Goal: Information Seeking & Learning: Find specific fact

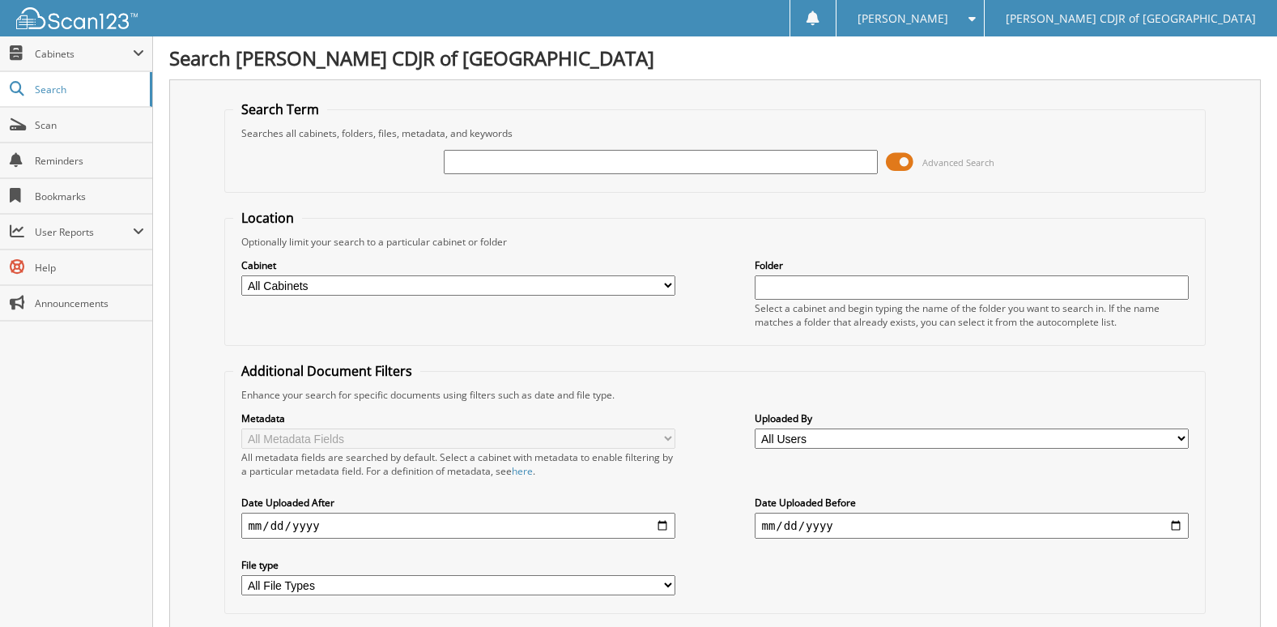
click at [423, 286] on select "All Cabinets CAR DEALS PARTS SERVICE RO SVC WARRANTY WARRANTY CANCELLATIONS Nee…" at bounding box center [457, 285] width 433 height 20
select select "23035"
click at [241, 275] on select "All Cabinets CAR DEALS PARTS SERVICE RO SVC WARRANTY WARRANTY CANCELLATIONS Nee…" at bounding box center [457, 285] width 433 height 20
click at [364, 347] on div "Location Optionally limit your search to a particular cabinet or folder Cabinet…" at bounding box center [714, 411] width 981 height 405
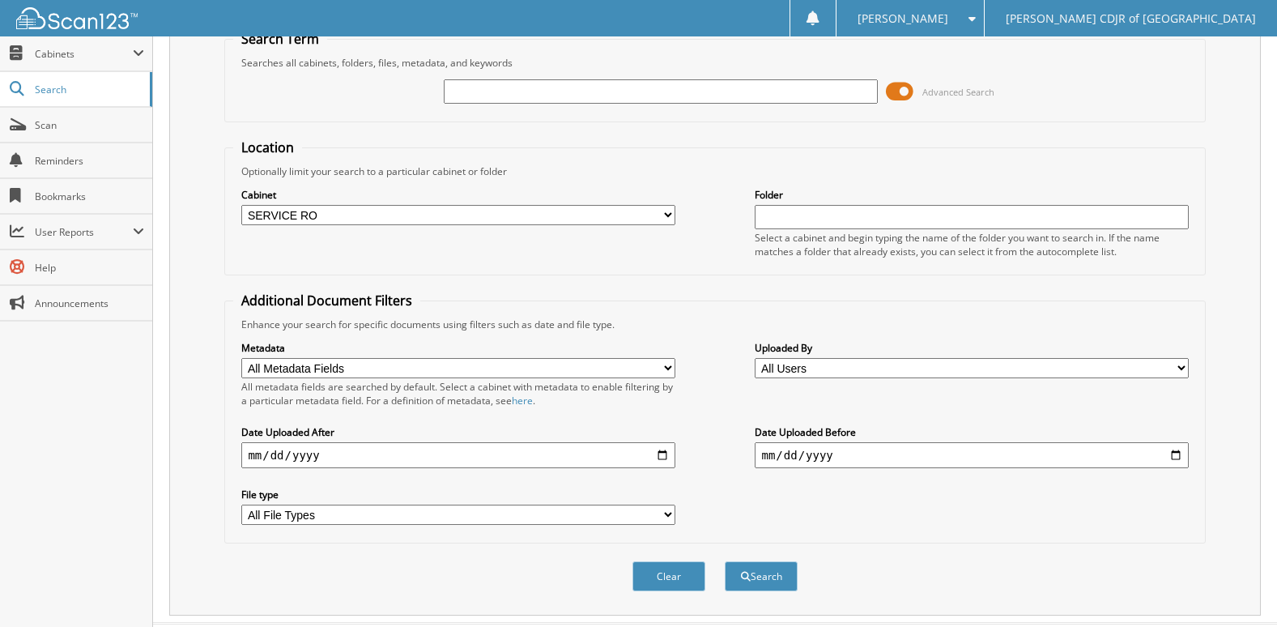
scroll to position [108, 0]
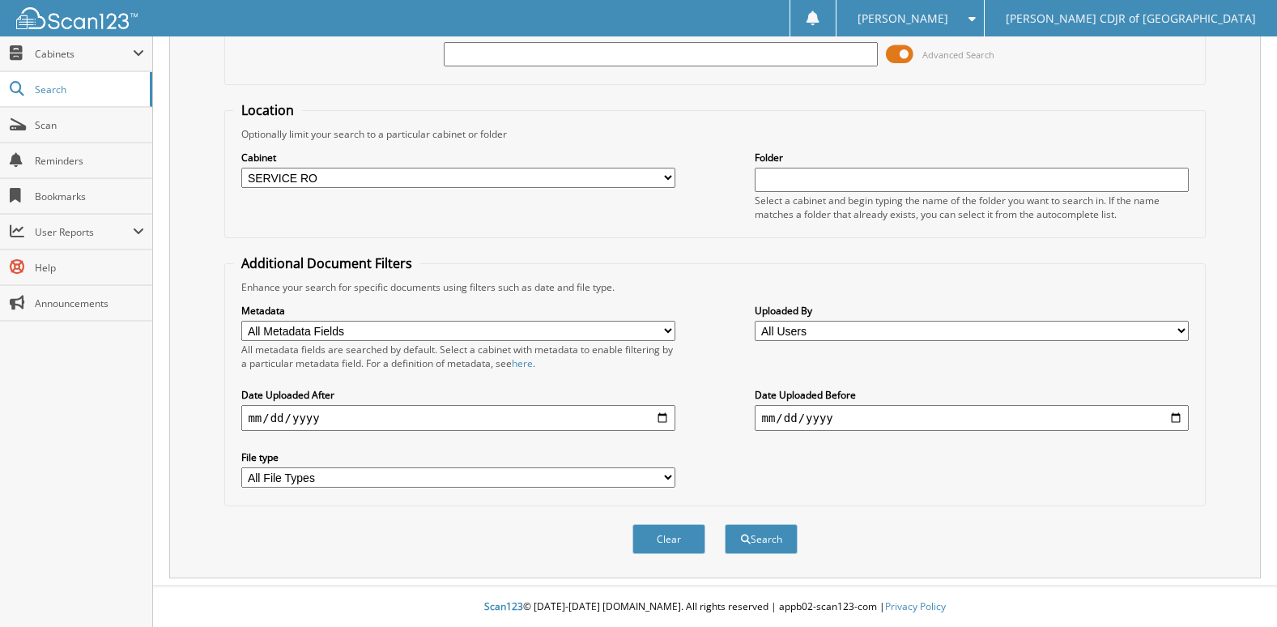
click at [837, 332] on select "All Users Alexandra Vega Alexandria Mitchell Alexis Pate Aliyah Steele Ana Truj…" at bounding box center [971, 331] width 433 height 20
select select "41577"
click at [755, 321] on select "All Users Alexandra Vega Alexandria Mitchell Alexis Pate Aliyah Steele Ana Truj…" at bounding box center [971, 331] width 433 height 20
click at [768, 423] on input "date" at bounding box center [971, 418] width 433 height 26
click at [453, 407] on input "date" at bounding box center [457, 418] width 433 height 26
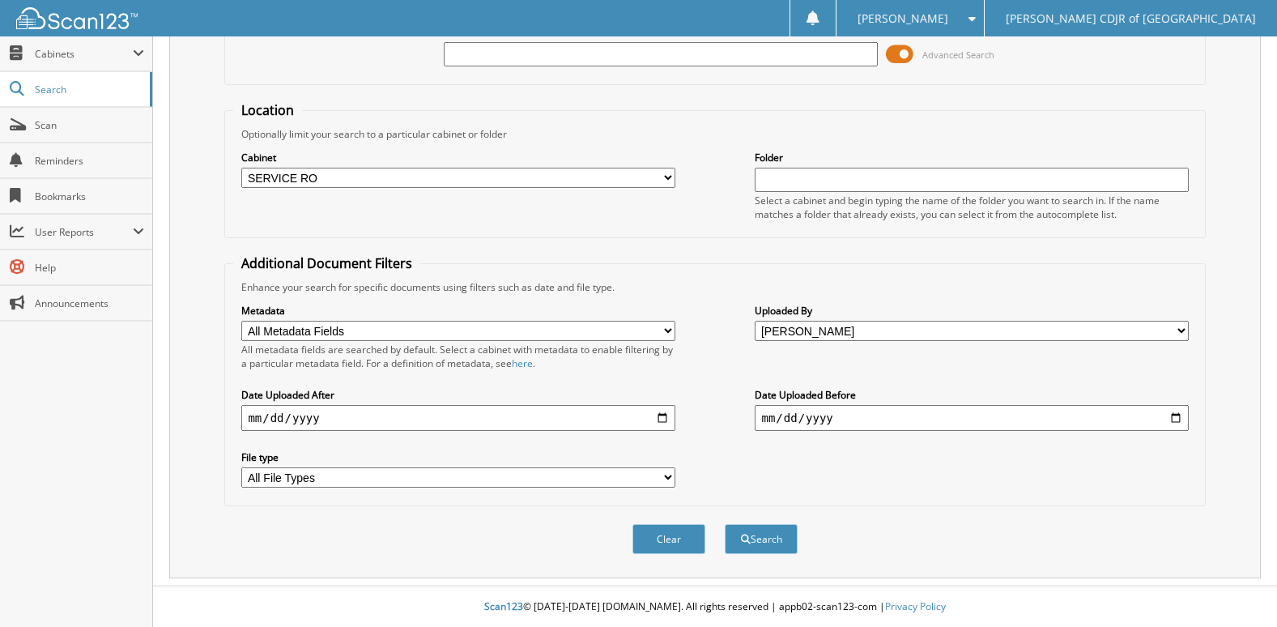
drag, startPoint x: 451, startPoint y: 406, endPoint x: 347, endPoint y: 391, distance: 105.5
click at [347, 391] on div "Date Uploaded After" at bounding box center [457, 409] width 433 height 46
type input "2025-09-07"
click at [782, 534] on button "Search" at bounding box center [761, 539] width 73 height 30
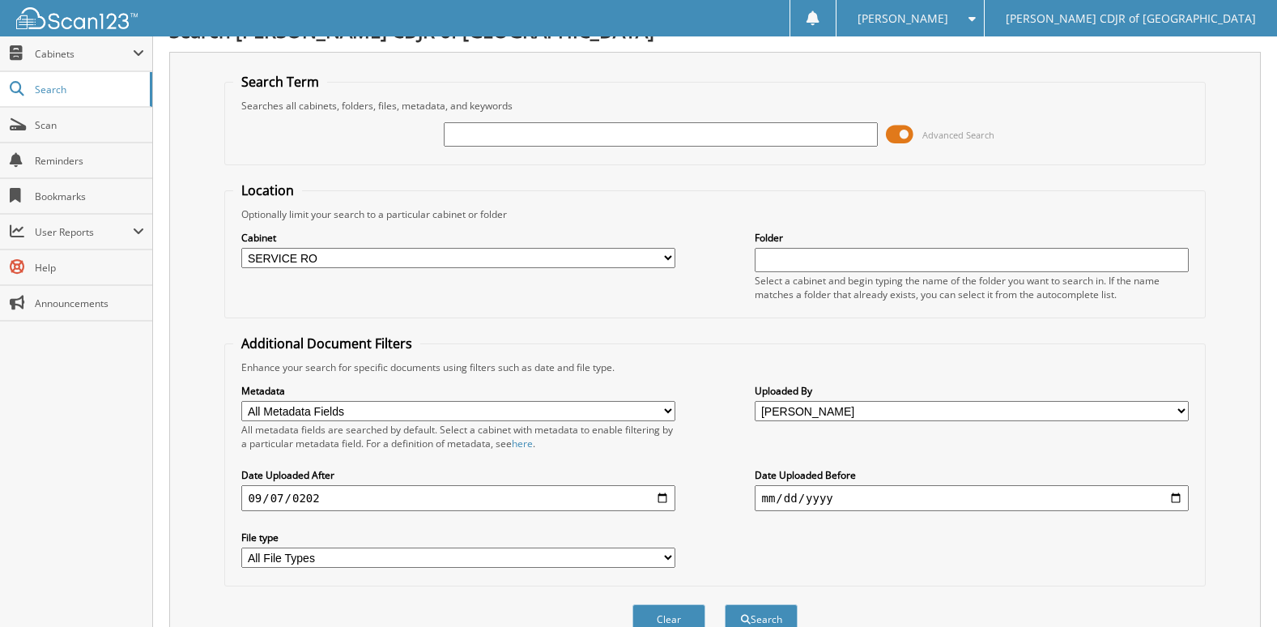
click at [451, 133] on input "text" at bounding box center [660, 134] width 433 height 24
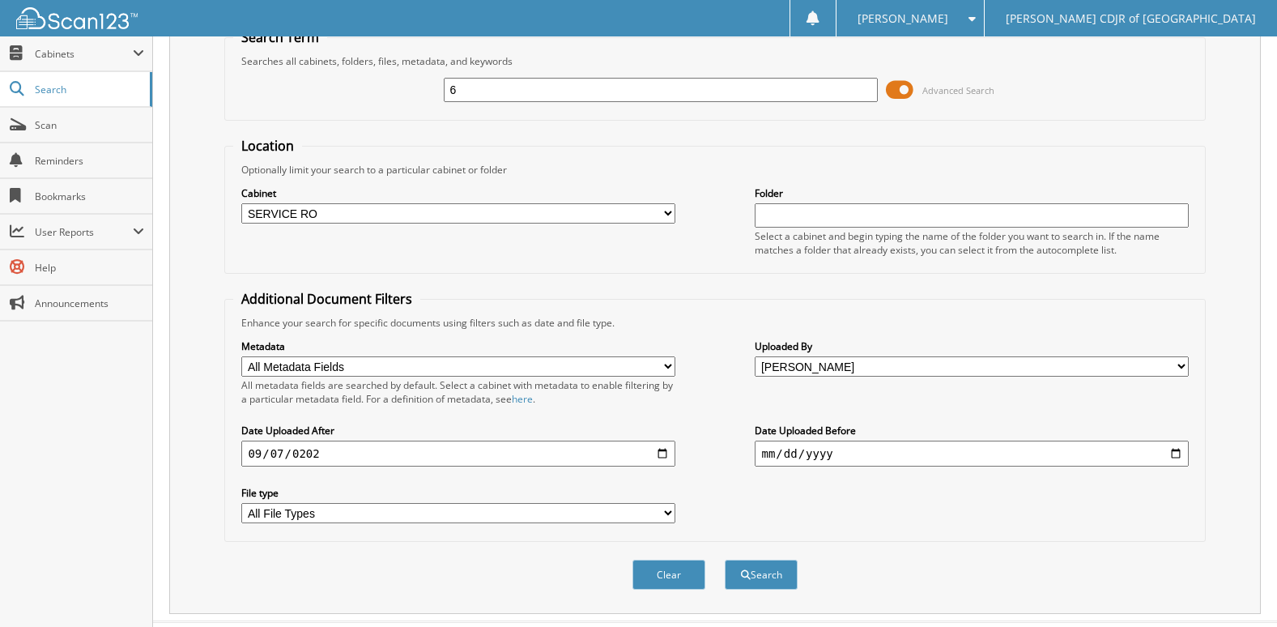
scroll to position [108, 0]
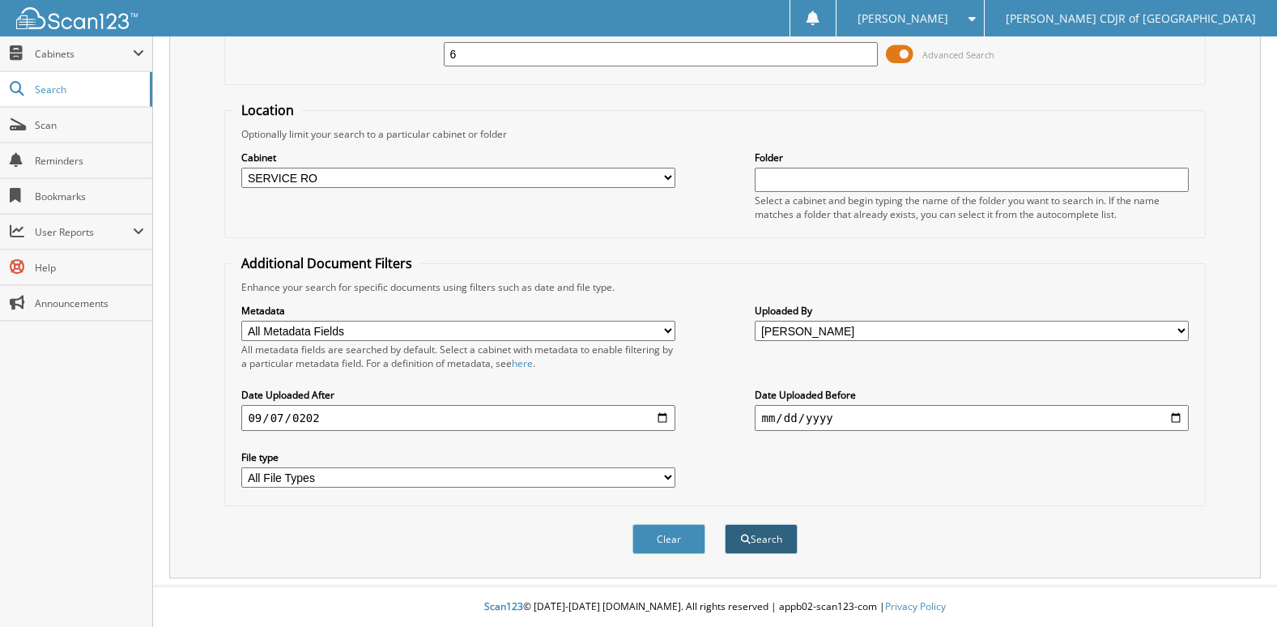
type input "6"
click at [756, 535] on button "Search" at bounding box center [761, 539] width 73 height 30
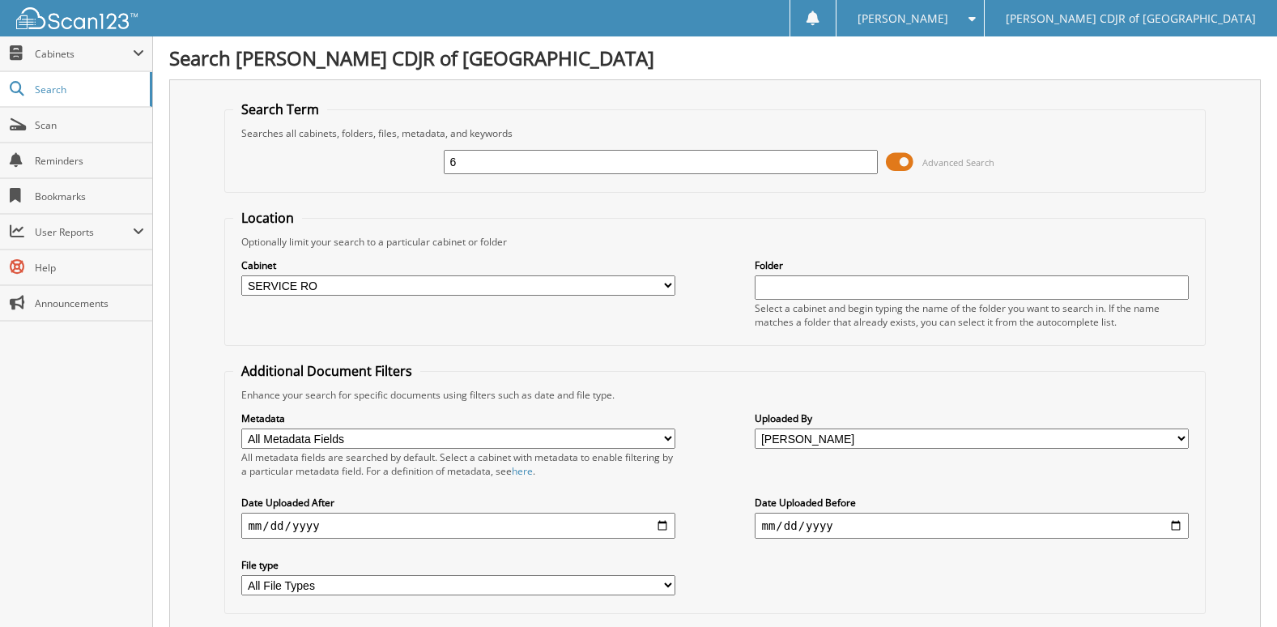
drag, startPoint x: 543, startPoint y: 539, endPoint x: 412, endPoint y: 523, distance: 132.2
click at [422, 521] on div "Date Uploaded After [DATE]" at bounding box center [457, 517] width 433 height 46
click at [386, 526] on input "2025-09-07" at bounding box center [457, 526] width 433 height 26
click at [354, 551] on div "Metadata All Metadata Fields Customer Name Home Phone Bus Phone License Close D…" at bounding box center [714, 503] width 963 height 203
click at [333, 537] on input "2025-09-07" at bounding box center [457, 526] width 433 height 26
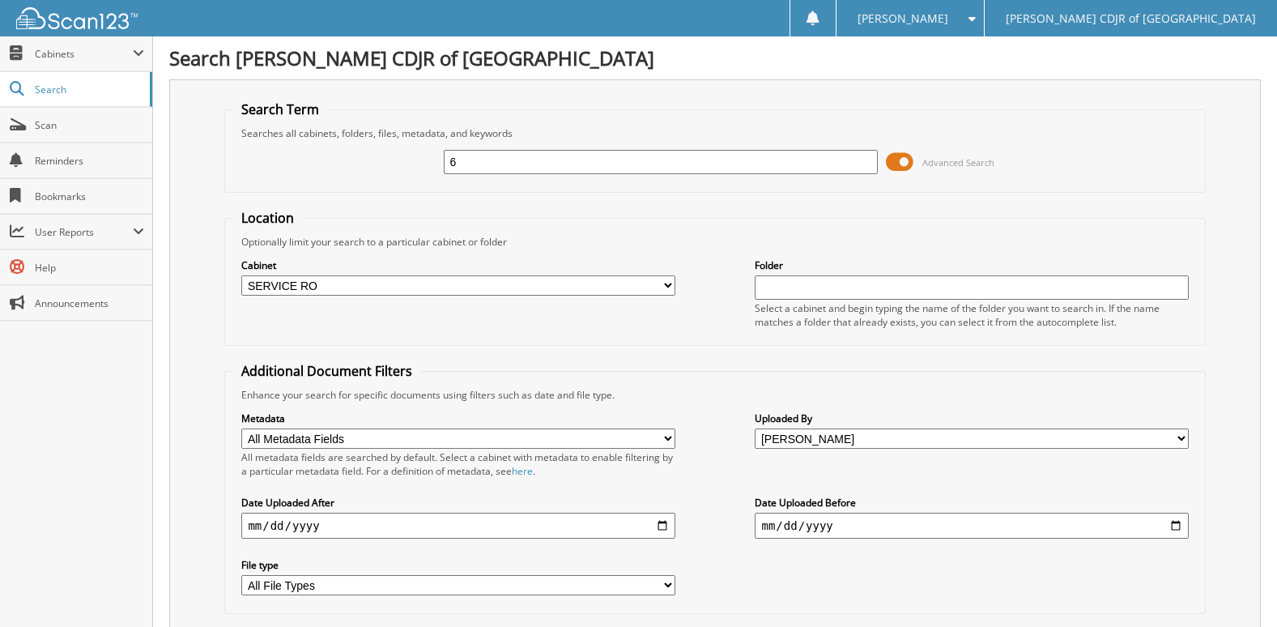
click at [321, 528] on input "2025-09-07" at bounding box center [457, 526] width 433 height 26
click at [280, 526] on input "date" at bounding box center [457, 526] width 433 height 26
click at [309, 526] on input "date" at bounding box center [457, 526] width 433 height 26
click at [495, 160] on input "6" at bounding box center [660, 162] width 433 height 24
click at [330, 324] on div "Cabinet All Cabinets CAR DEALS PARTS SERVICE RO SVC WARRANTY WARRANTY CANCELLAT…" at bounding box center [714, 293] width 963 height 88
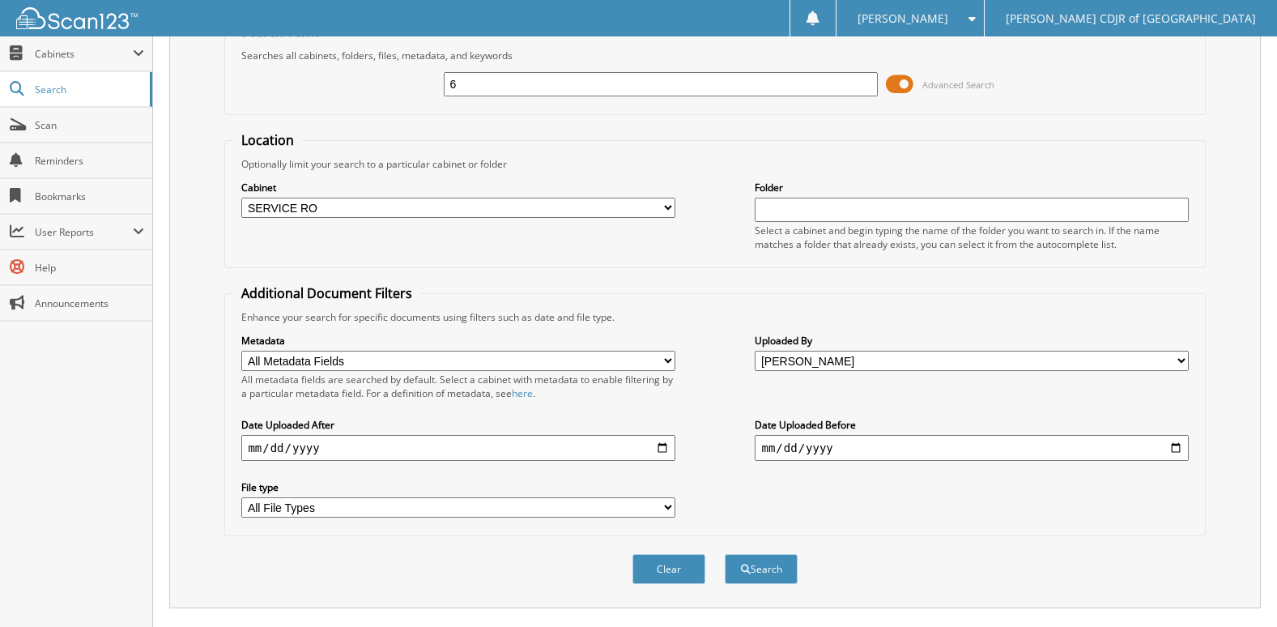
scroll to position [165, 0]
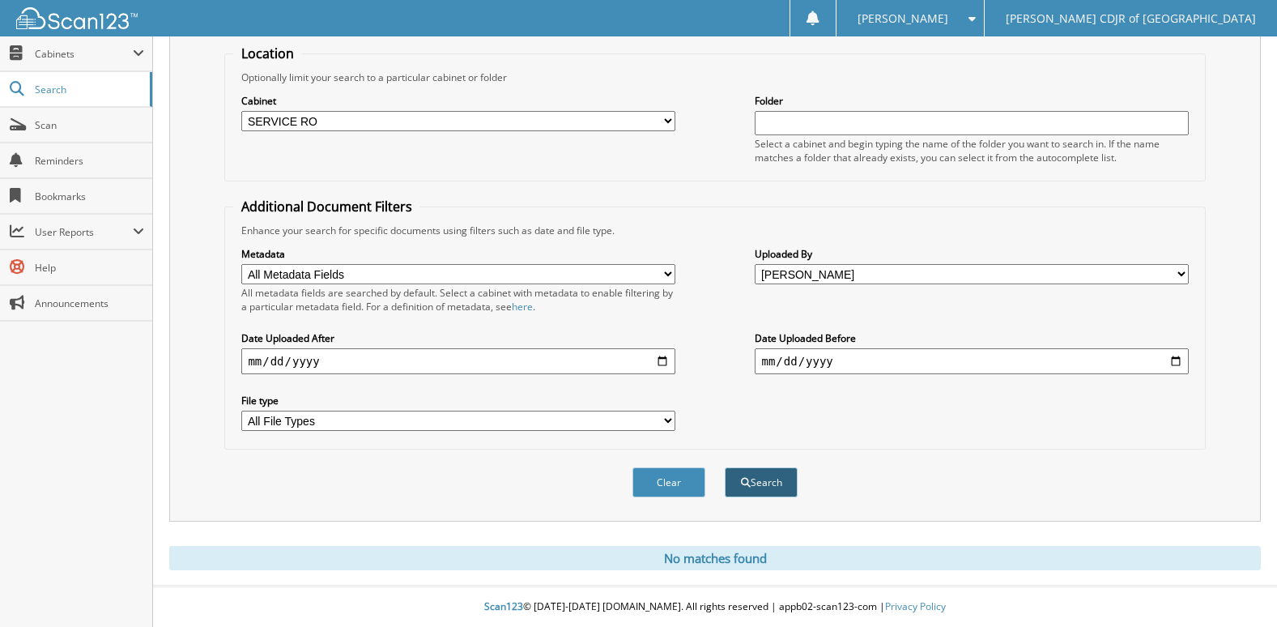
click at [756, 492] on button "Search" at bounding box center [761, 482] width 73 height 30
click at [832, 273] on select "All Users Alexandra Vega Alexandria Mitchell Alexis Pate Aliyah Steele Ana Truj…" at bounding box center [971, 274] width 433 height 20
select select
click at [755, 264] on select "All Users Alexandra Vega Alexandria Mitchell Alexis Pate Aliyah Steele Ana Truj…" at bounding box center [971, 274] width 433 height 20
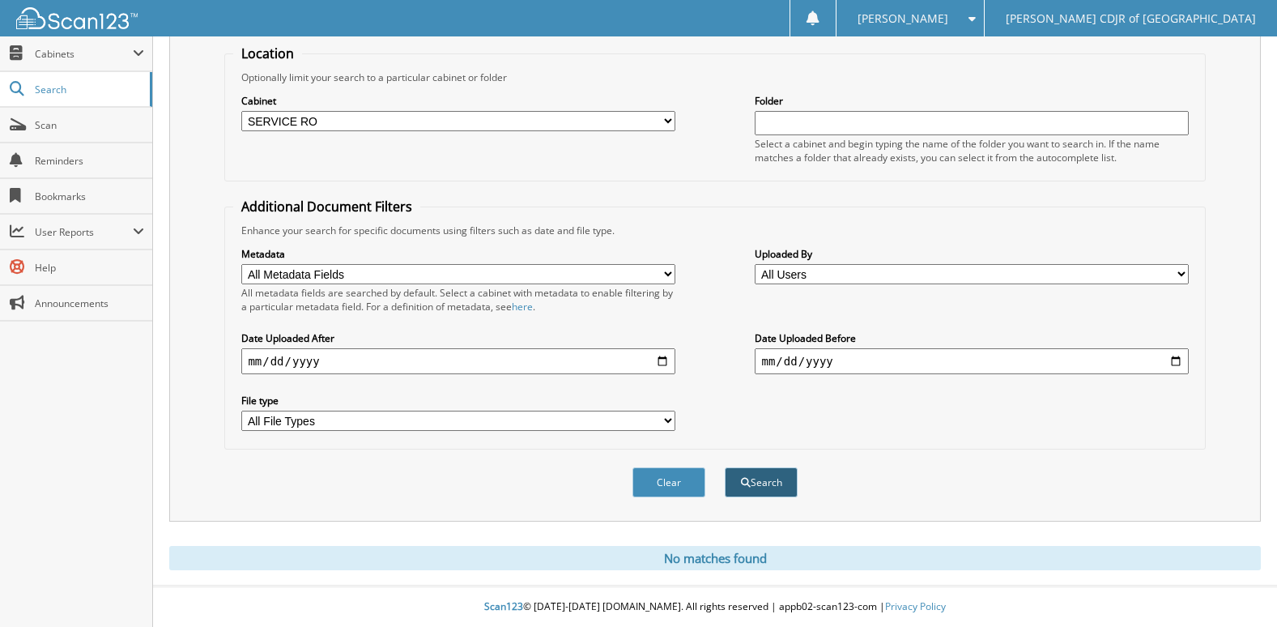
click at [772, 484] on button "Search" at bounding box center [761, 482] width 73 height 30
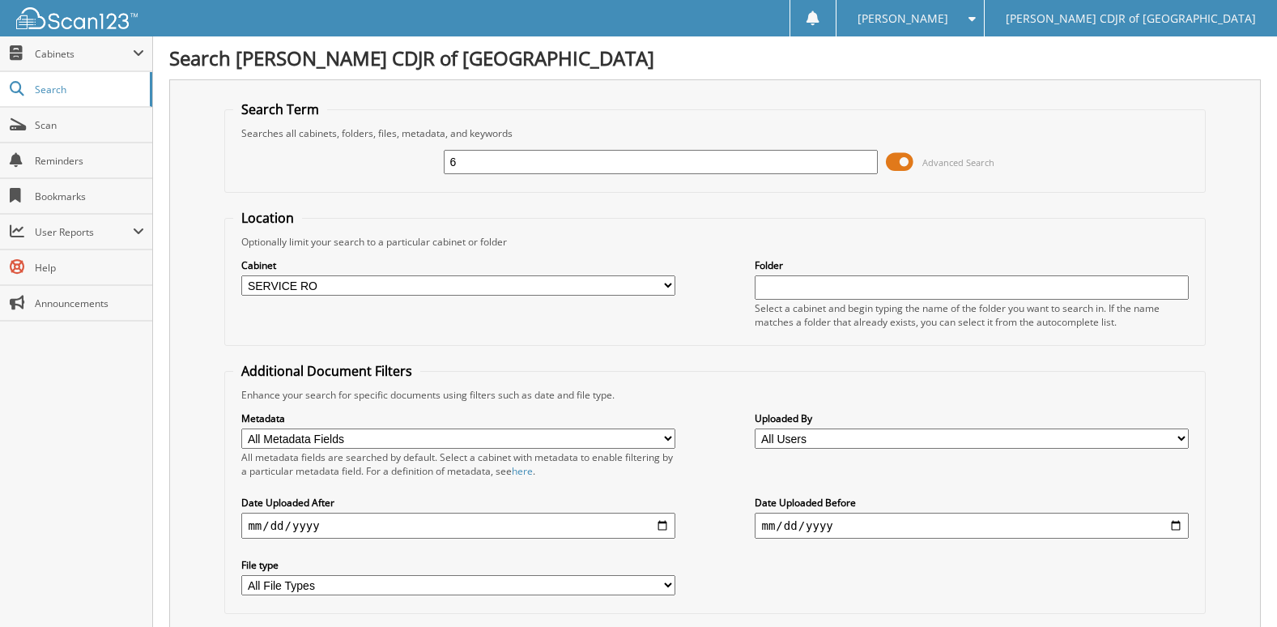
click at [497, 168] on input "6" at bounding box center [660, 162] width 433 height 24
type input "69"
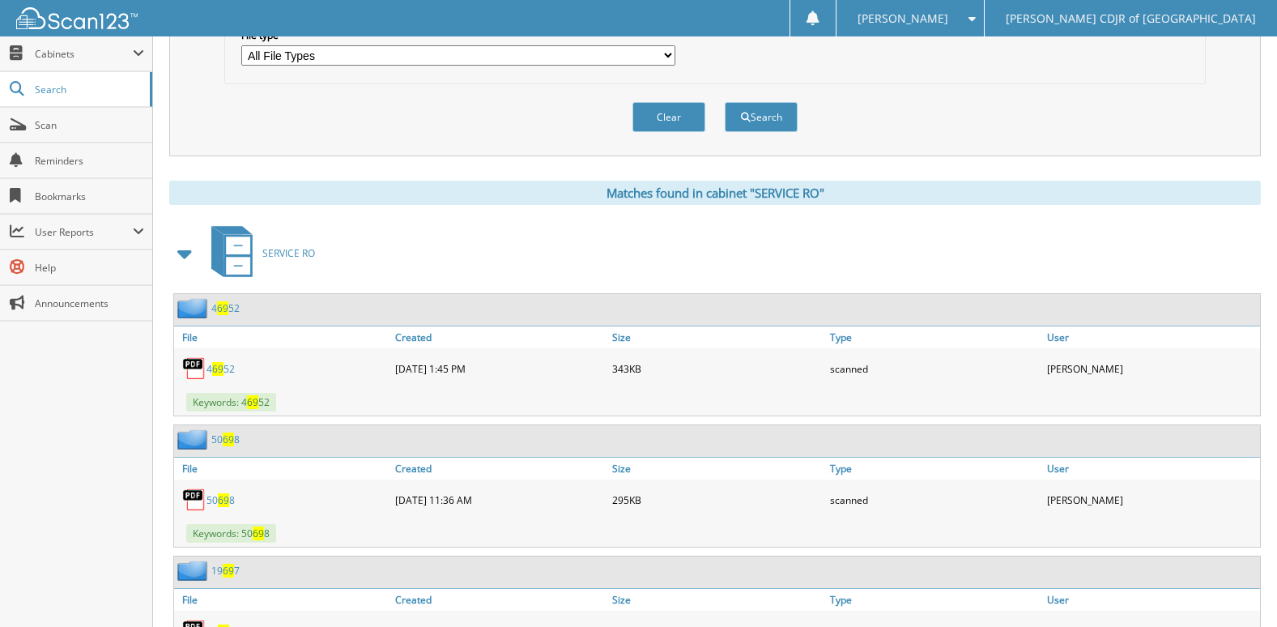
scroll to position [567, 0]
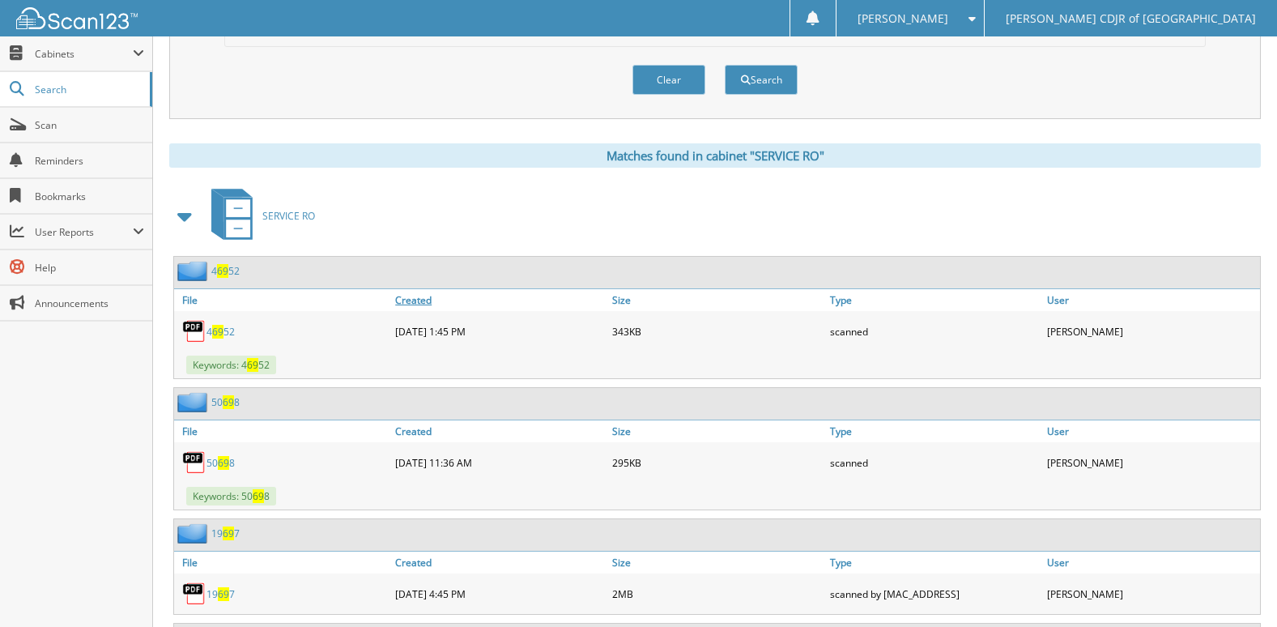
click at [406, 299] on link "Created" at bounding box center [499, 300] width 217 height 22
click at [411, 299] on link "Created" at bounding box center [499, 300] width 217 height 22
click at [183, 219] on span at bounding box center [185, 216] width 23 height 29
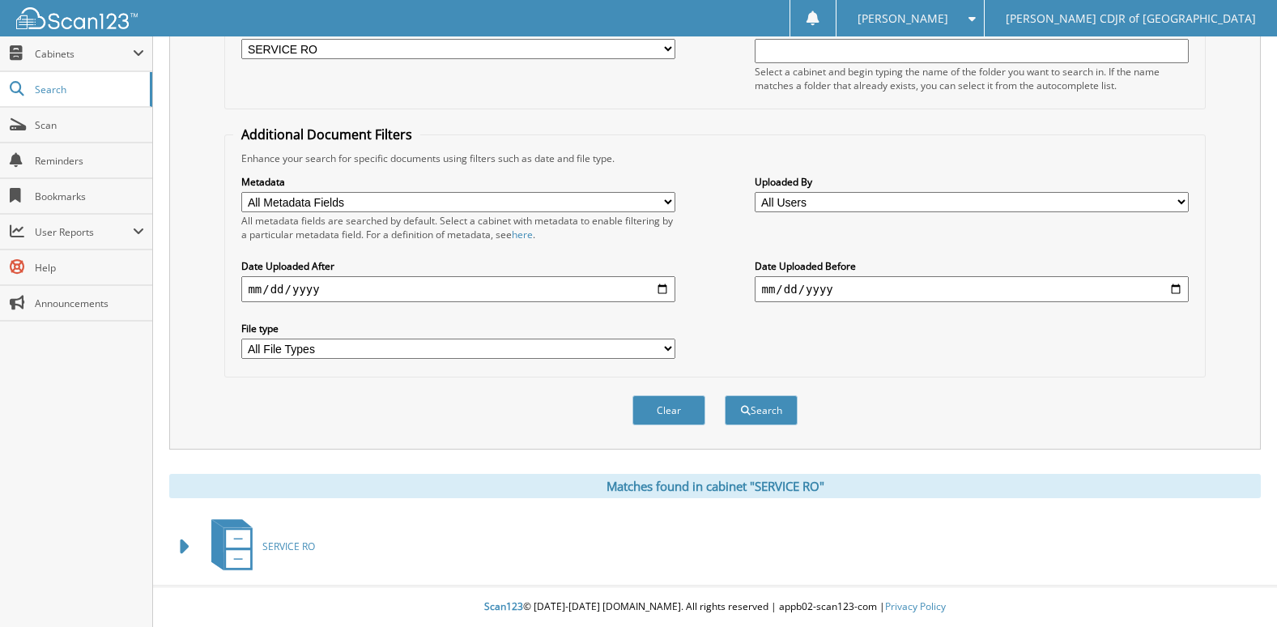
scroll to position [237, 0]
click at [187, 551] on span at bounding box center [185, 546] width 23 height 29
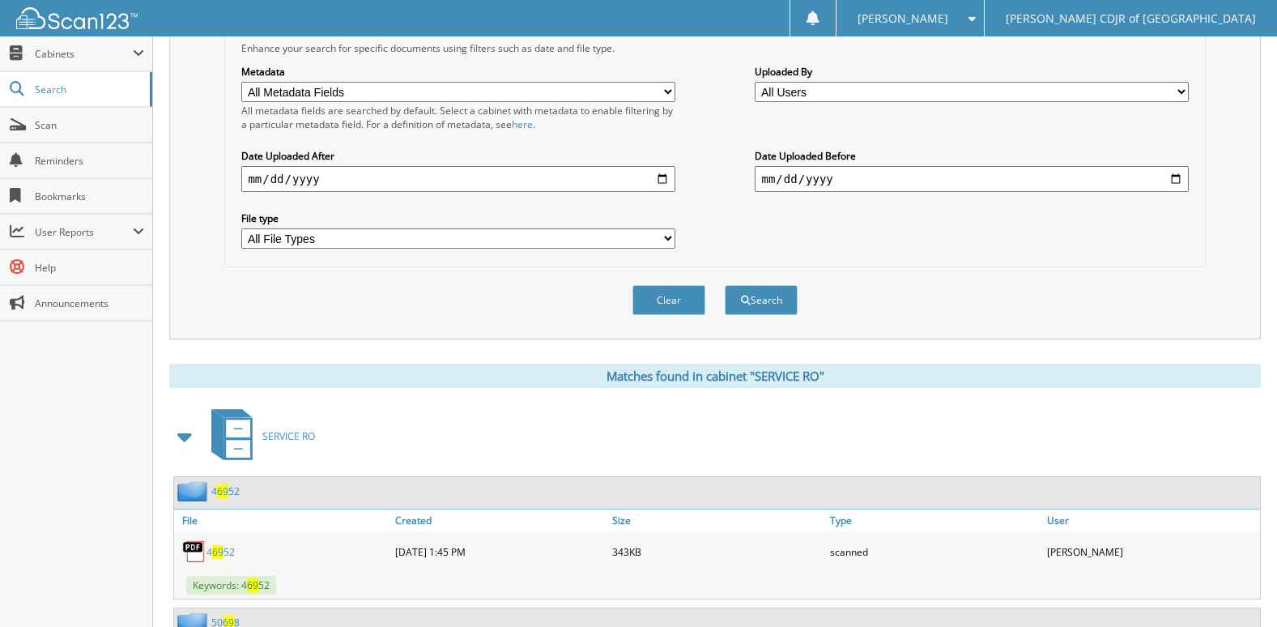
scroll to position [324, 0]
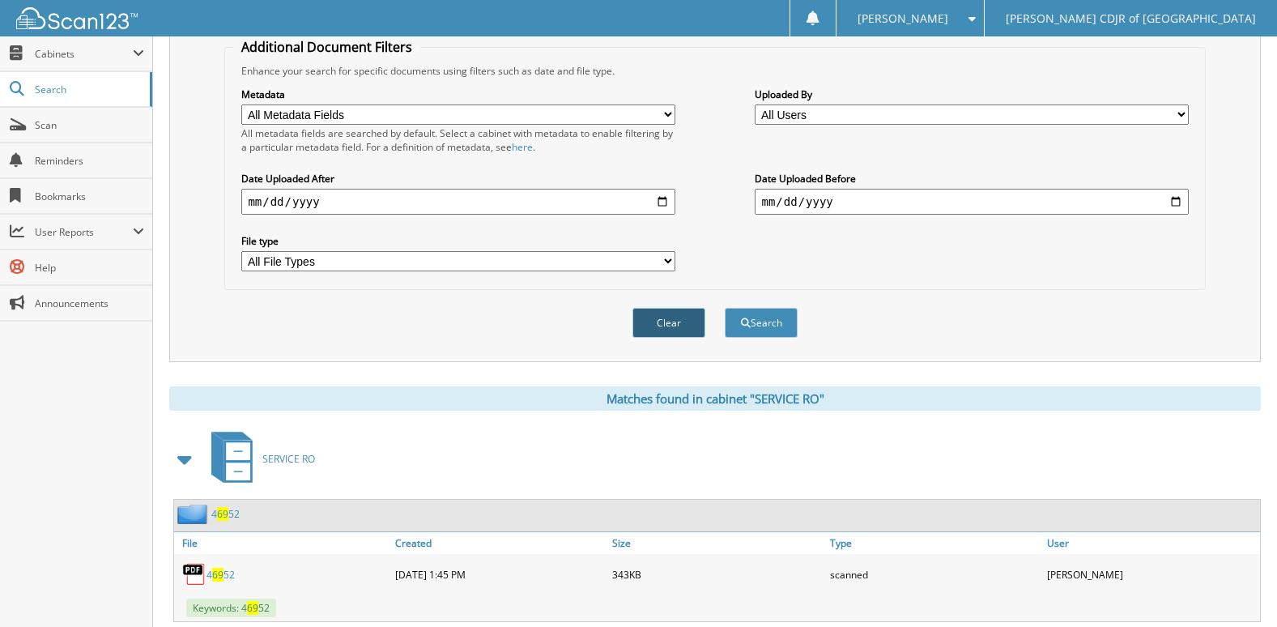
click at [666, 325] on button "Clear" at bounding box center [668, 323] width 73 height 30
select select
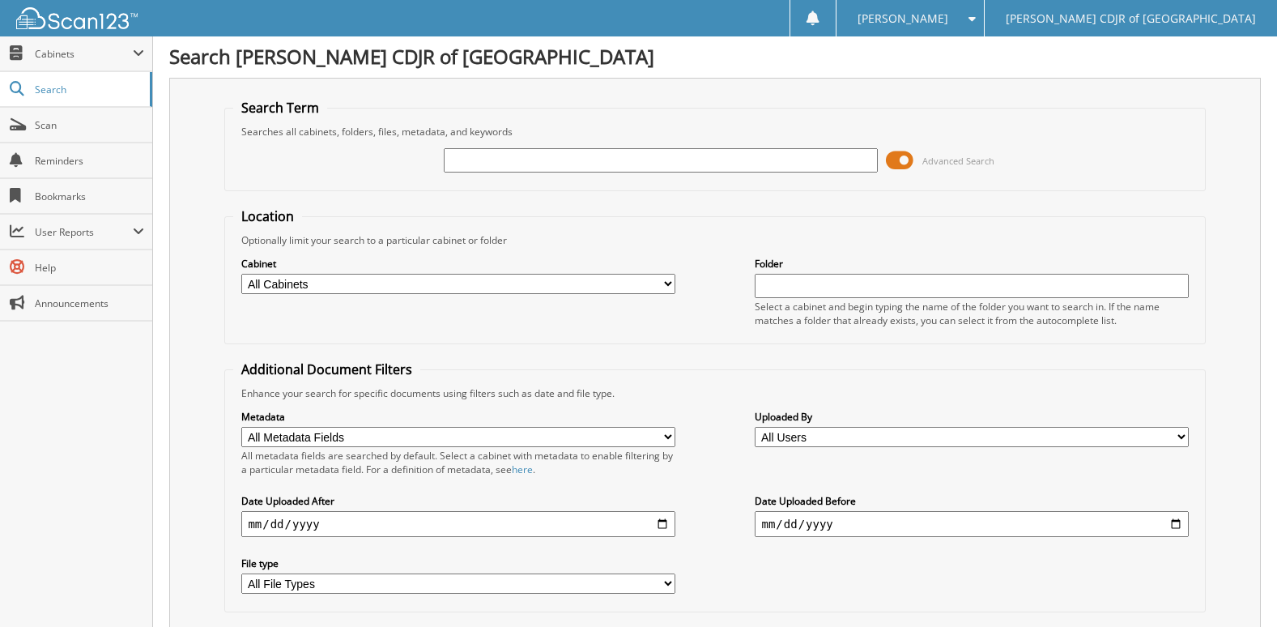
scroll to position [0, 0]
select select
click at [304, 176] on div "Advanced Search" at bounding box center [714, 162] width 963 height 44
click at [54, 96] on span "Search" at bounding box center [88, 90] width 107 height 14
click at [806, 436] on select "All Users [PERSON_NAME] [PERSON_NAME] [PERSON_NAME] [PERSON_NAME] [PERSON_NAME]…" at bounding box center [971, 438] width 433 height 20
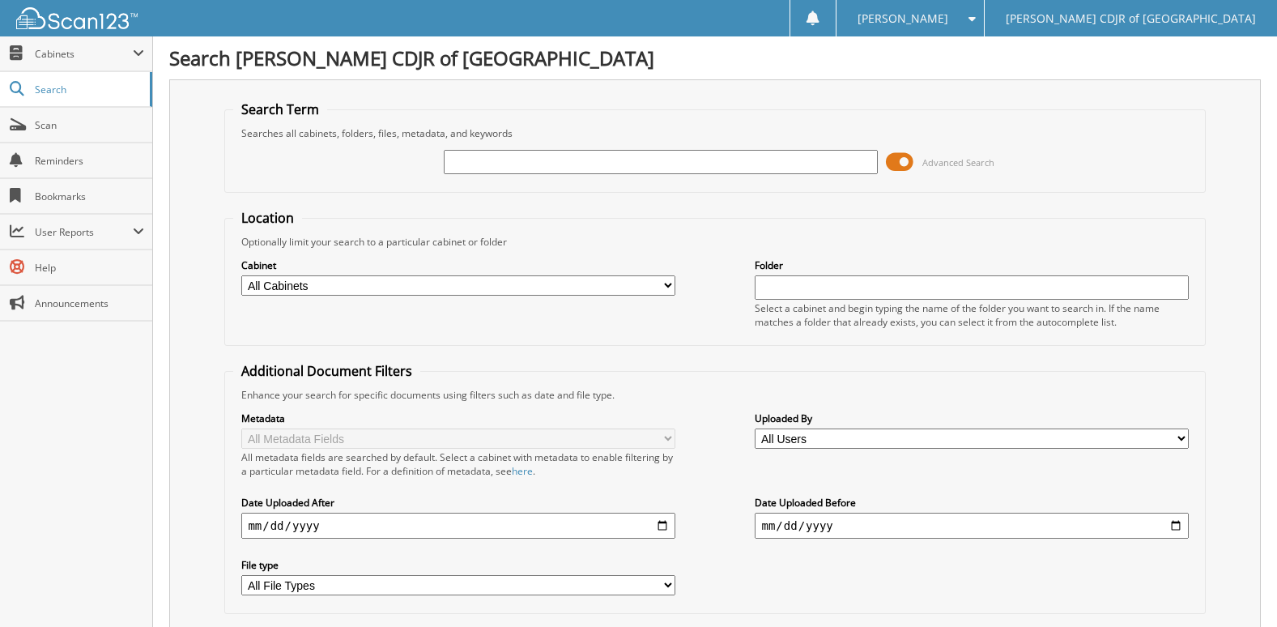
select select "41577"
click at [755, 428] on select "All Users [PERSON_NAME] [PERSON_NAME] [PERSON_NAME] [PERSON_NAME] [PERSON_NAME]…" at bounding box center [971, 438] width 433 height 20
click at [440, 280] on select "All Cabinets CAR DEALS PARTS SERVICE RO SVC WARRANTY WARRANTY CANCELLATIONS Nee…" at bounding box center [457, 285] width 433 height 20
select select "23035"
click at [241, 275] on select "All Cabinets CAR DEALS PARTS SERVICE RO SVC WARRANTY WARRANTY CANCELLATIONS Nee…" at bounding box center [457, 285] width 433 height 20
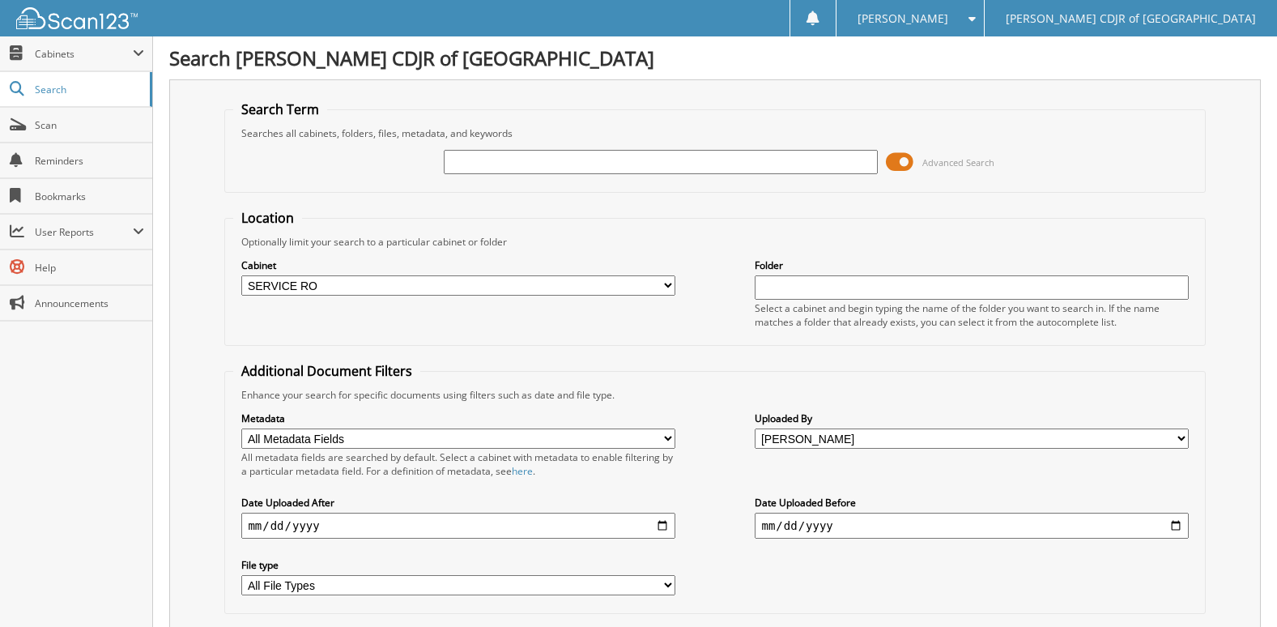
click at [376, 342] on fieldset "Location Optionally limit your search to a particular cabinet or folder Cabinet…" at bounding box center [714, 277] width 981 height 137
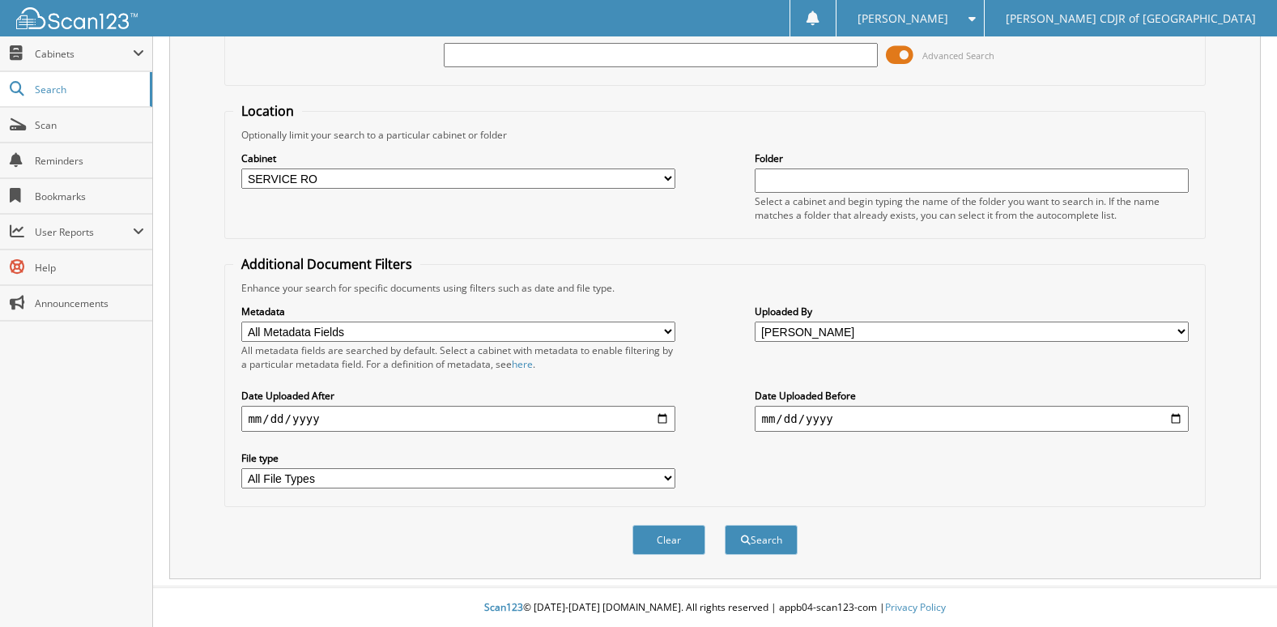
scroll to position [108, 0]
click at [753, 535] on button "Search" at bounding box center [761, 539] width 73 height 30
click at [632, 49] on input "text" at bounding box center [660, 54] width 433 height 24
type input "6"
click at [407, 99] on form "Search Term Searches all cabinets, folders, files, metadata, and keywords 6 Adv…" at bounding box center [714, 282] width 981 height 579
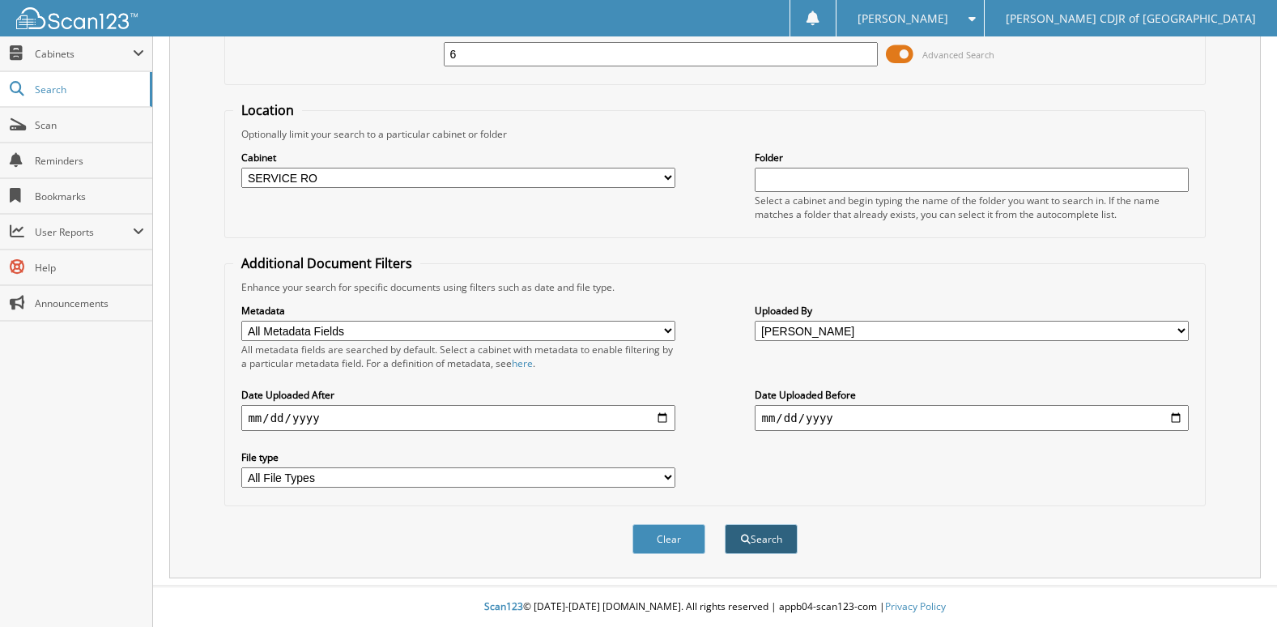
click at [764, 536] on button "Search" at bounding box center [761, 539] width 73 height 30
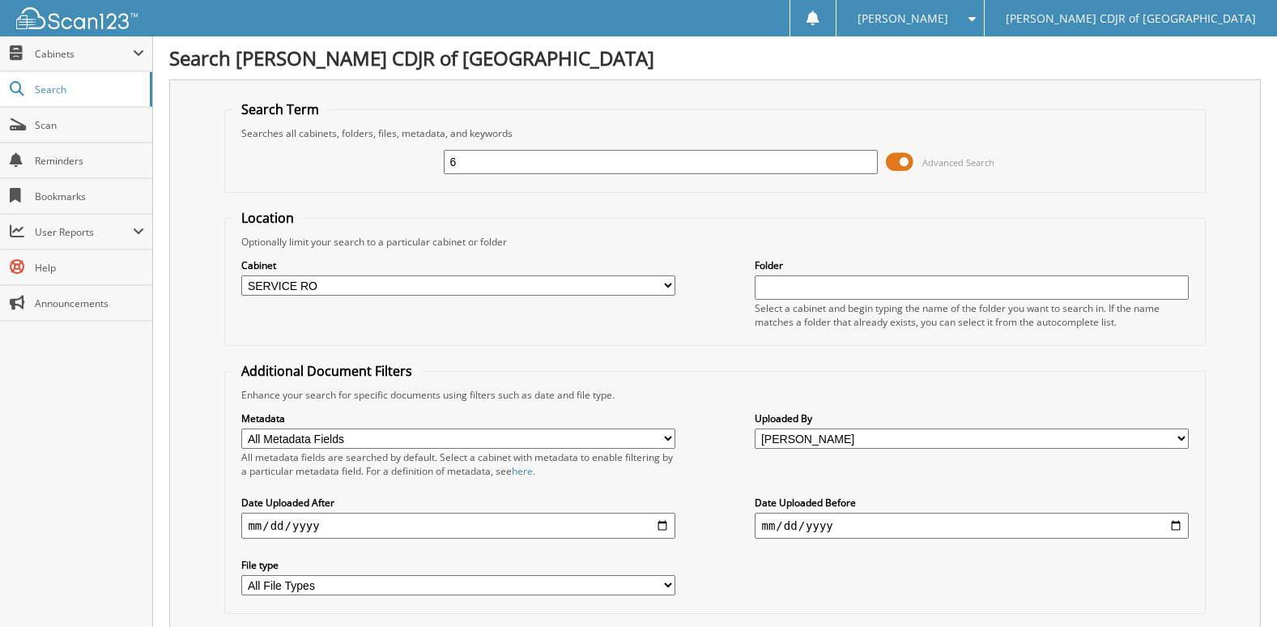
click at [470, 168] on input "6" at bounding box center [660, 162] width 433 height 24
type input "69"
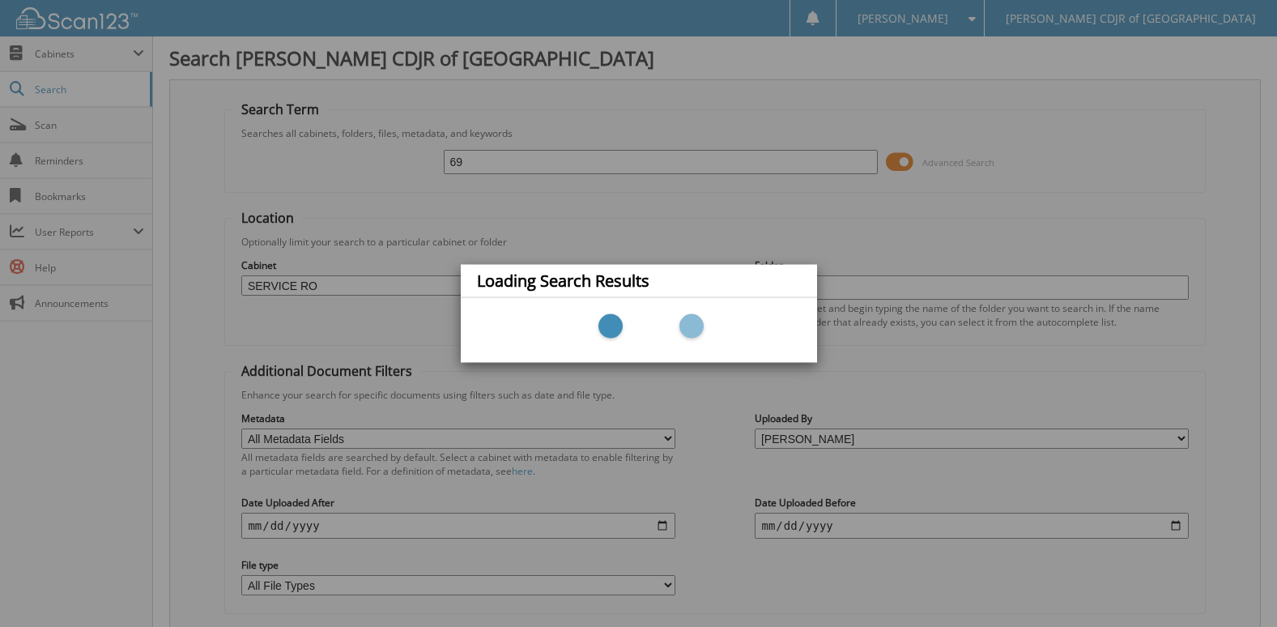
click at [355, 172] on div "Loading Search Results" at bounding box center [638, 313] width 1277 height 627
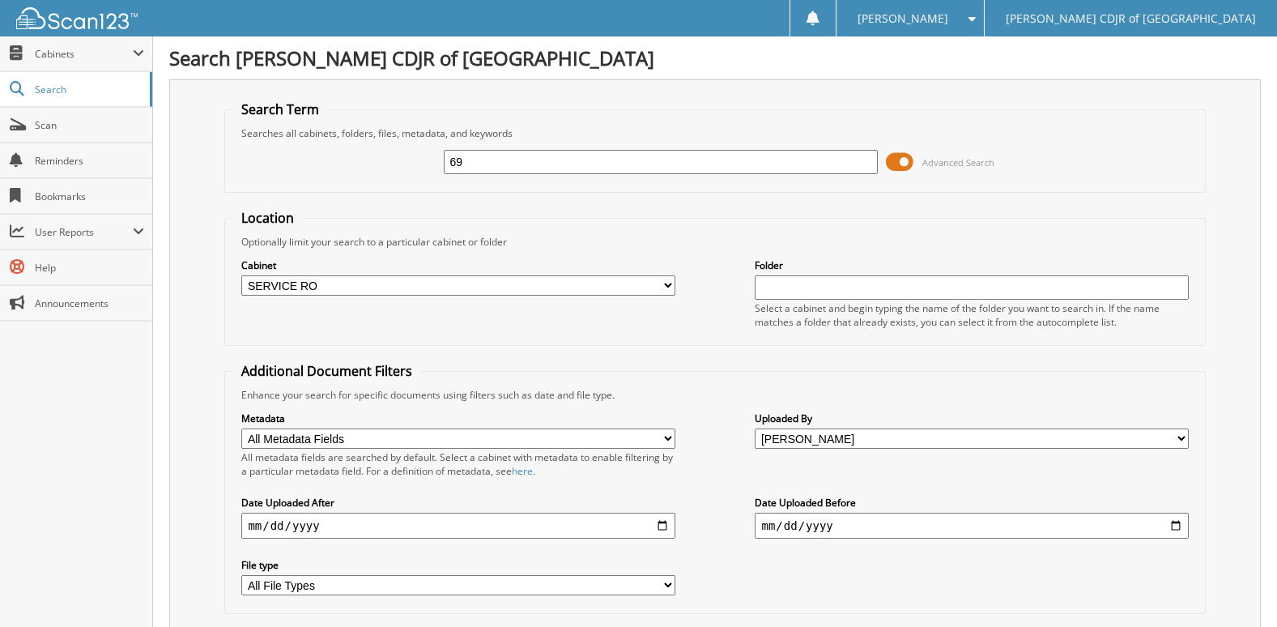
click at [614, 159] on input "69" at bounding box center [660, 162] width 433 height 24
type input "68542"
click at [50, 53] on span "Cabinets" at bounding box center [84, 54] width 98 height 14
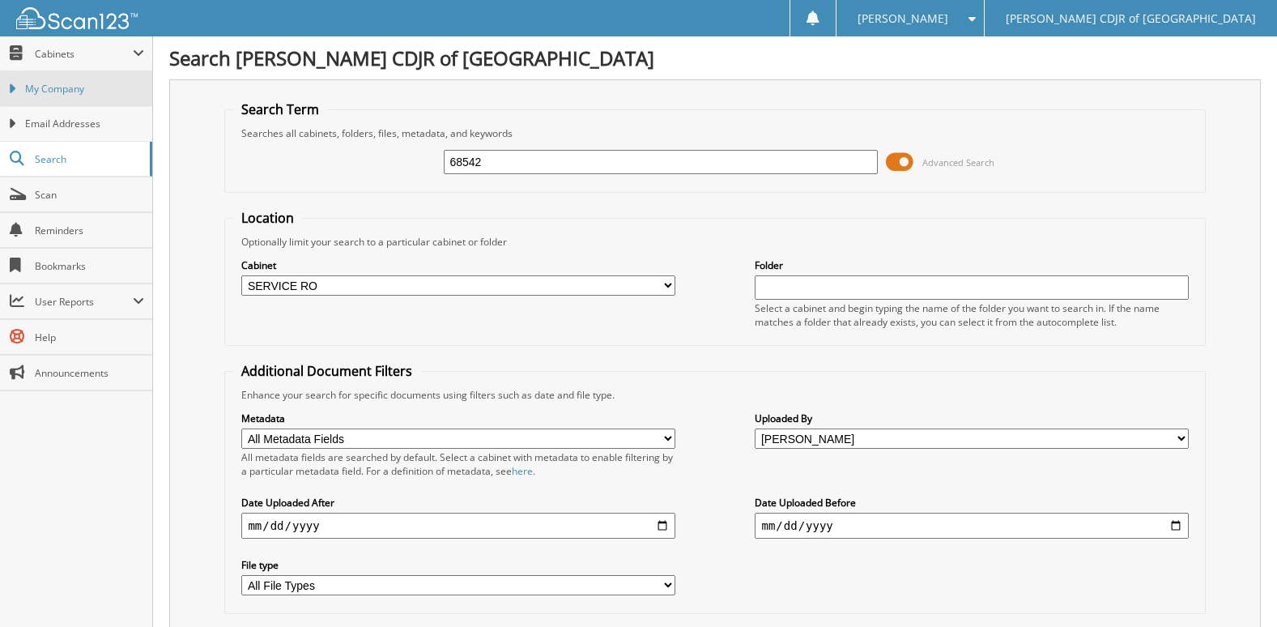
click at [59, 93] on span "My Company" at bounding box center [84, 89] width 119 height 15
